Goal: Go to known website: Access a specific website the user already knows

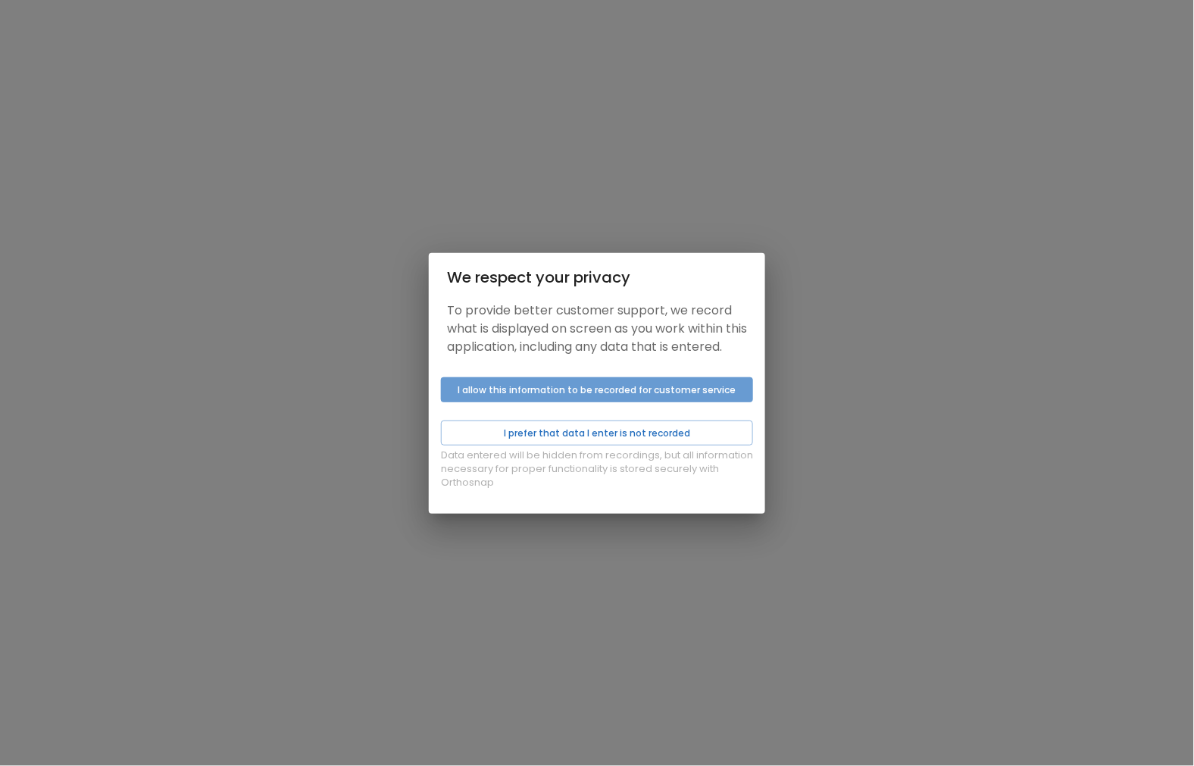
click at [556, 402] on button "I allow this information to be recorded for customer service" at bounding box center [597, 389] width 312 height 25
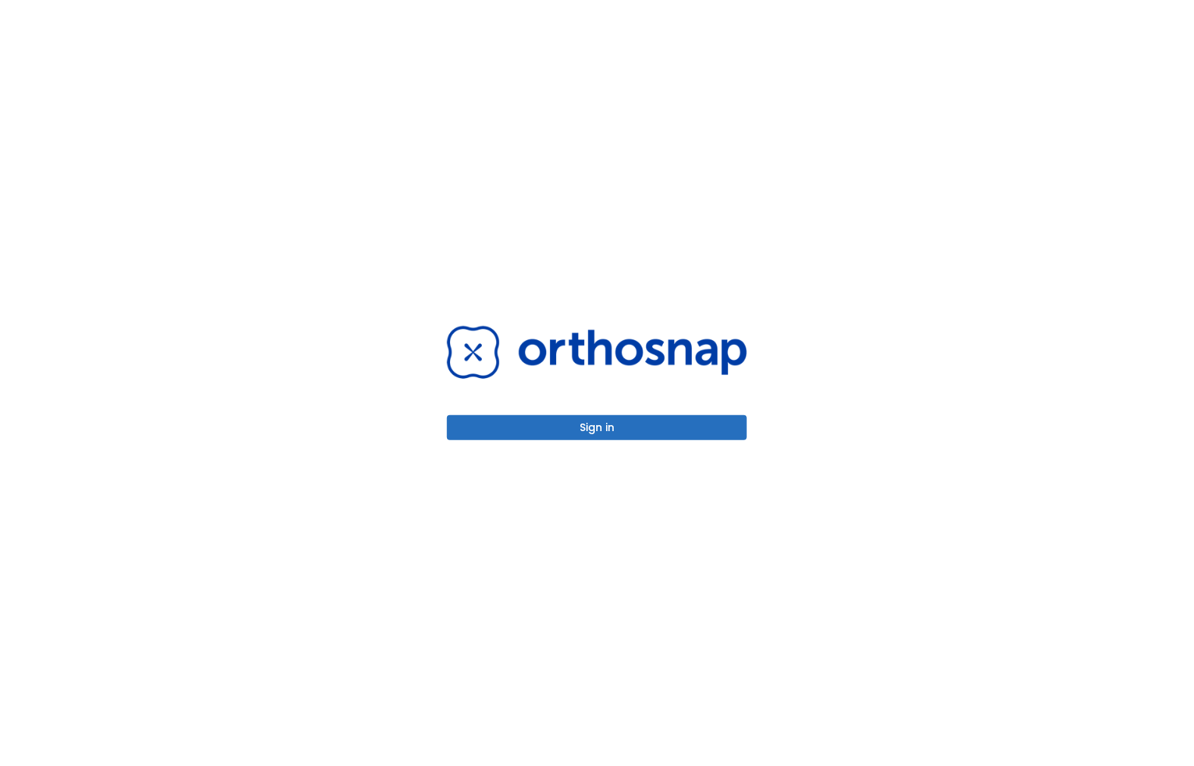
click at [538, 423] on button "Sign in" at bounding box center [597, 427] width 300 height 25
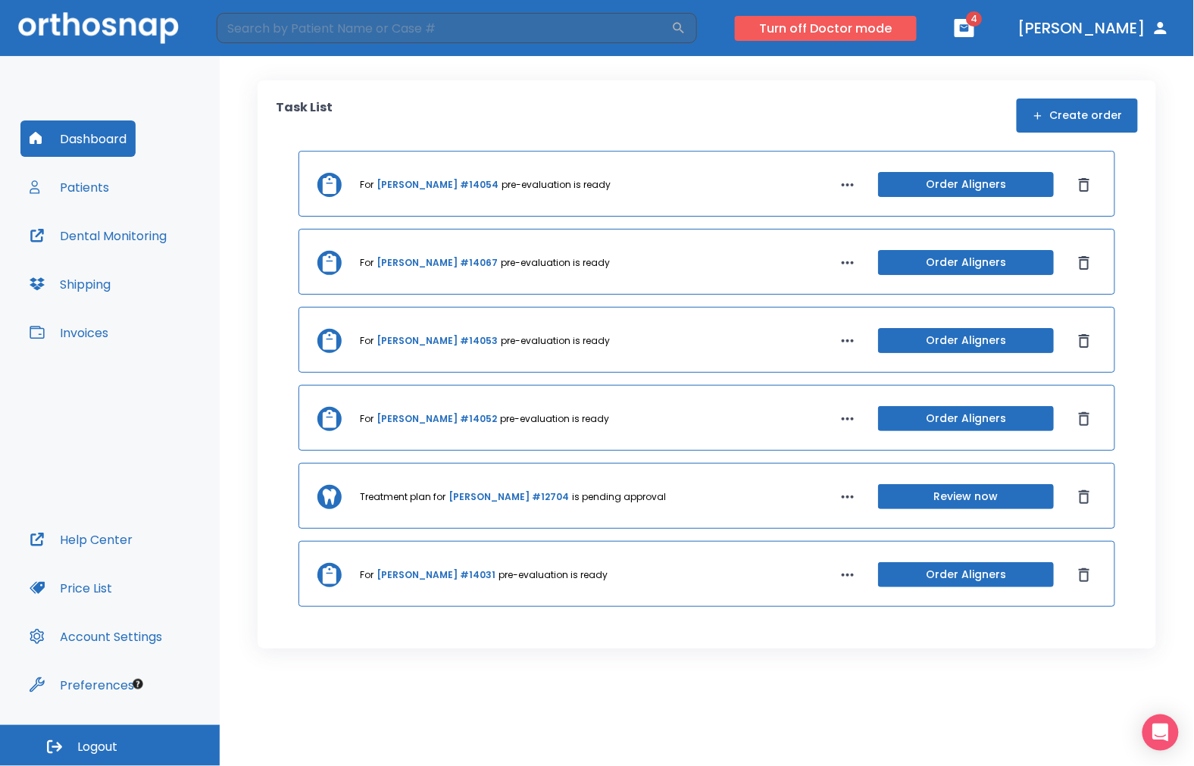
click at [836, 31] on button "Turn off Doctor mode" at bounding box center [826, 28] width 182 height 25
